Goal: Communication & Community: Answer question/provide support

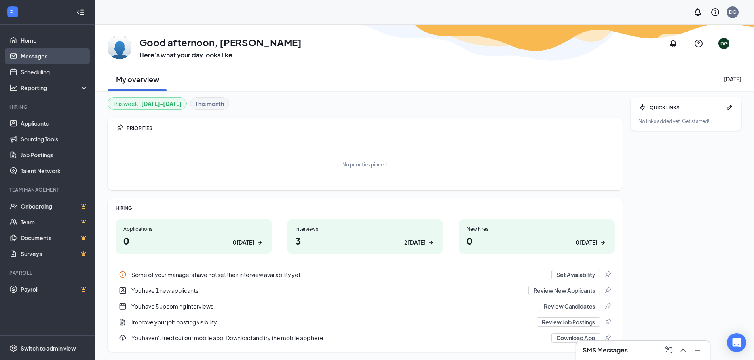
click at [31, 57] on link "Messages" at bounding box center [55, 56] width 68 height 16
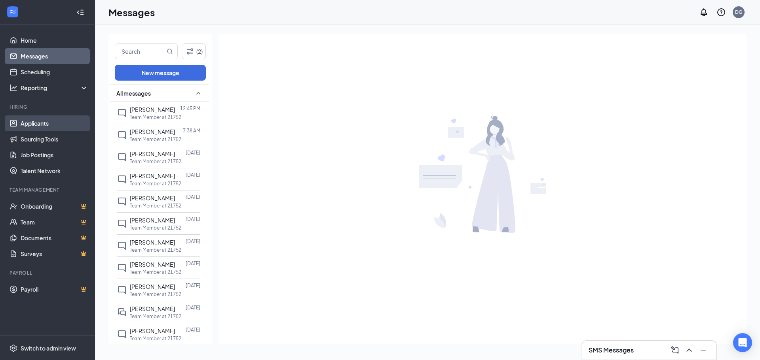
click at [35, 123] on link "Applicants" at bounding box center [55, 124] width 68 height 16
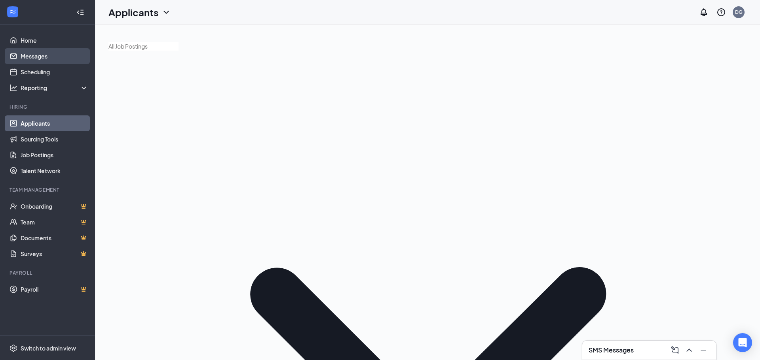
click at [42, 57] on link "Messages" at bounding box center [55, 56] width 68 height 16
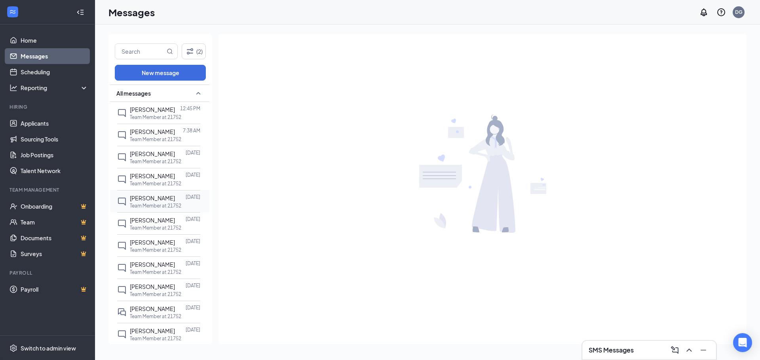
click at [166, 202] on span "[PERSON_NAME]" at bounding box center [152, 198] width 45 height 7
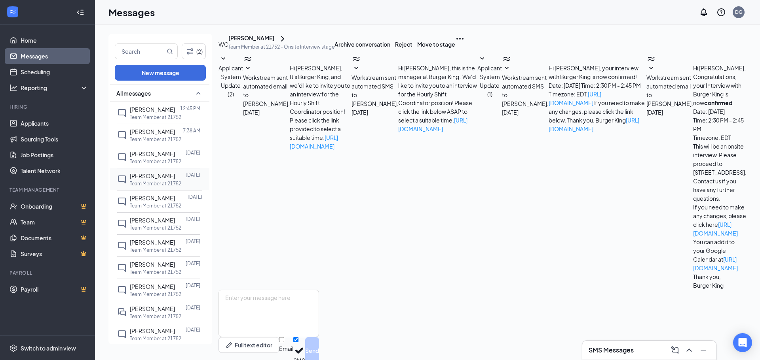
click at [175, 180] on div at bounding box center [180, 176] width 11 height 9
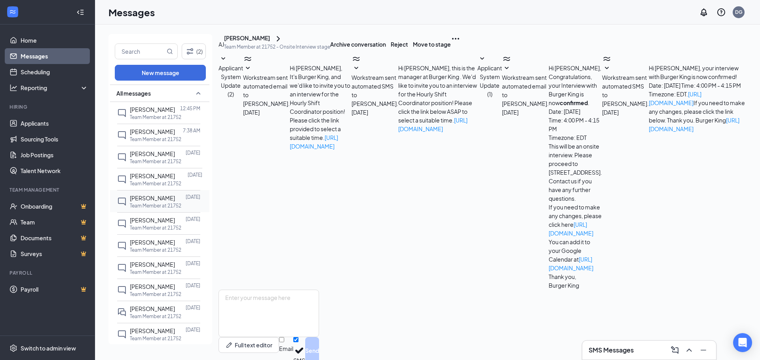
click at [167, 202] on div "[PERSON_NAME] [DATE] Team Member at 21752" at bounding box center [158, 201] width 83 height 22
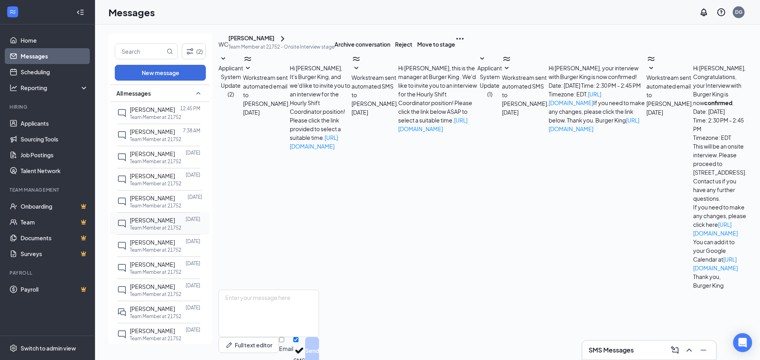
click at [155, 231] on p "Team Member at 21752" at bounding box center [155, 228] width 51 height 7
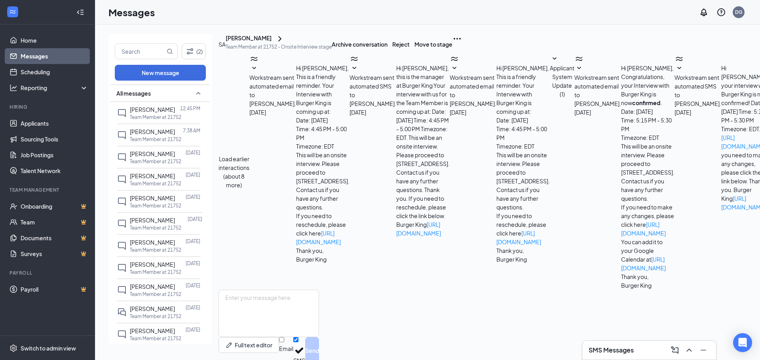
scroll to position [119, 0]
click at [158, 180] on span "[PERSON_NAME]" at bounding box center [152, 175] width 45 height 7
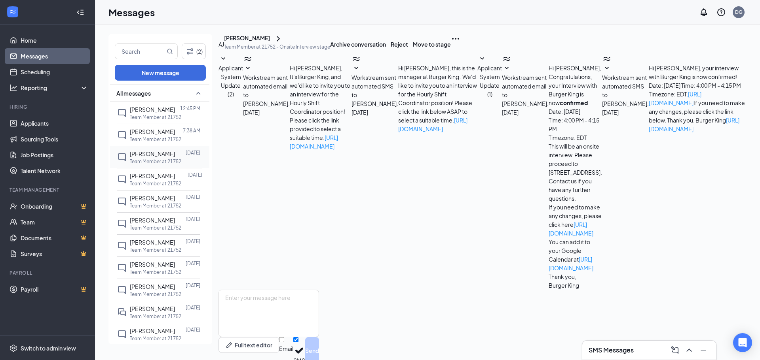
click at [155, 157] on div "[PERSON_NAME]" at bounding box center [152, 154] width 45 height 9
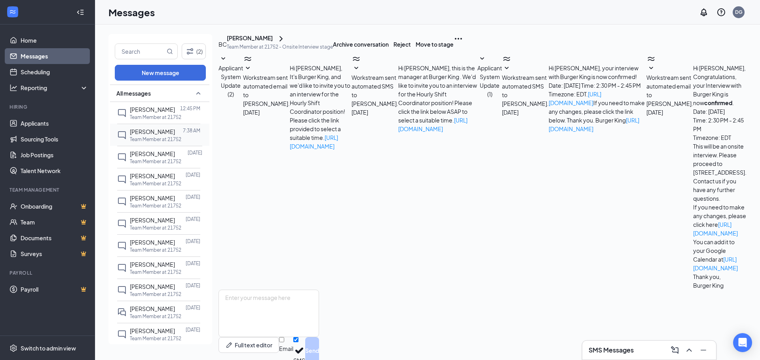
click at [158, 133] on span "[PERSON_NAME]" at bounding box center [152, 131] width 45 height 7
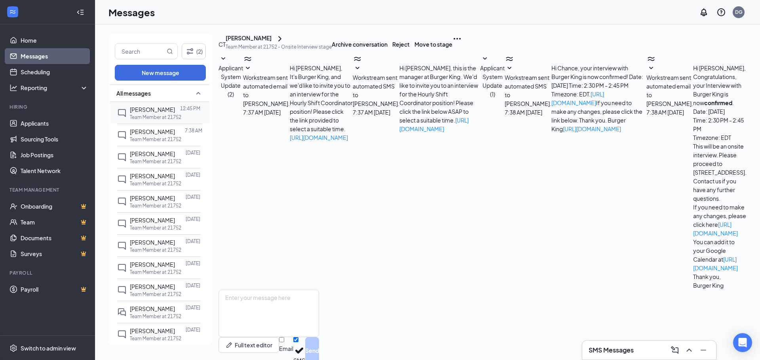
click at [159, 109] on span "[PERSON_NAME]" at bounding box center [152, 109] width 45 height 7
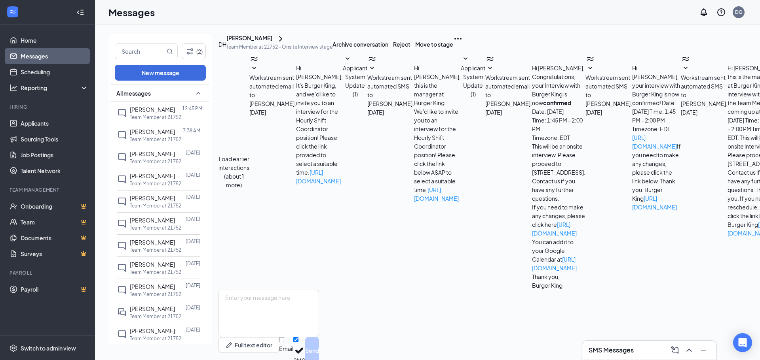
scroll to position [112, 0]
click at [263, 44] on div "[PERSON_NAME]" at bounding box center [279, 38] width 106 height 9
click at [265, 44] on div "[PERSON_NAME]" at bounding box center [249, 38] width 46 height 9
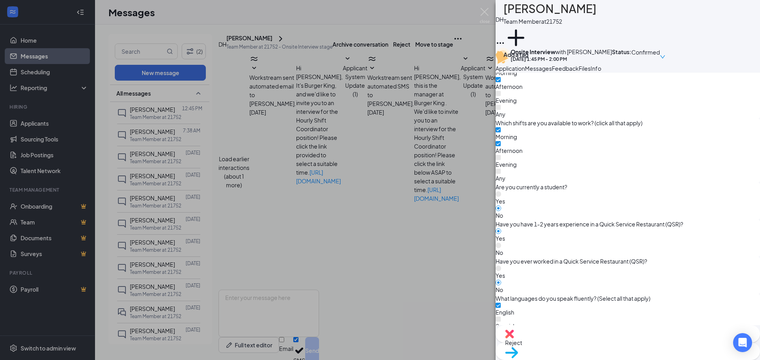
scroll to position [476, 0]
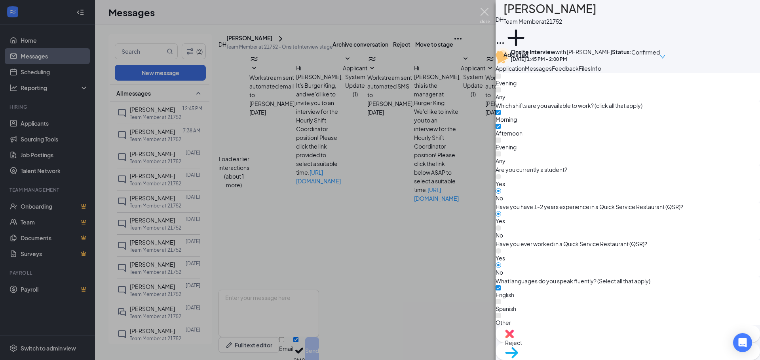
click at [482, 9] on img at bounding box center [485, 15] width 10 height 15
